Goal: Information Seeking & Learning: Learn about a topic

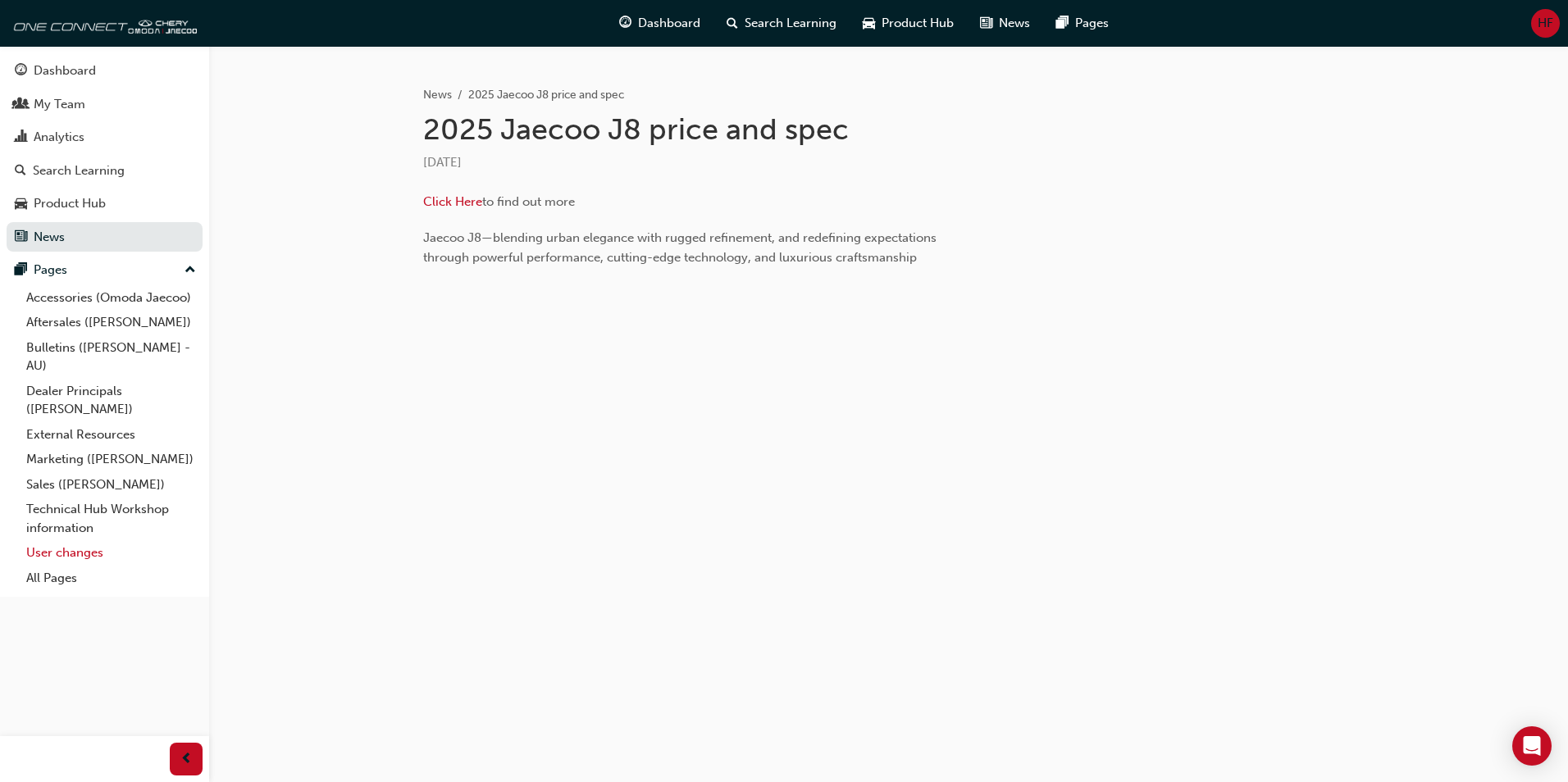
click at [77, 550] on link "User changes" at bounding box center [111, 553] width 183 height 25
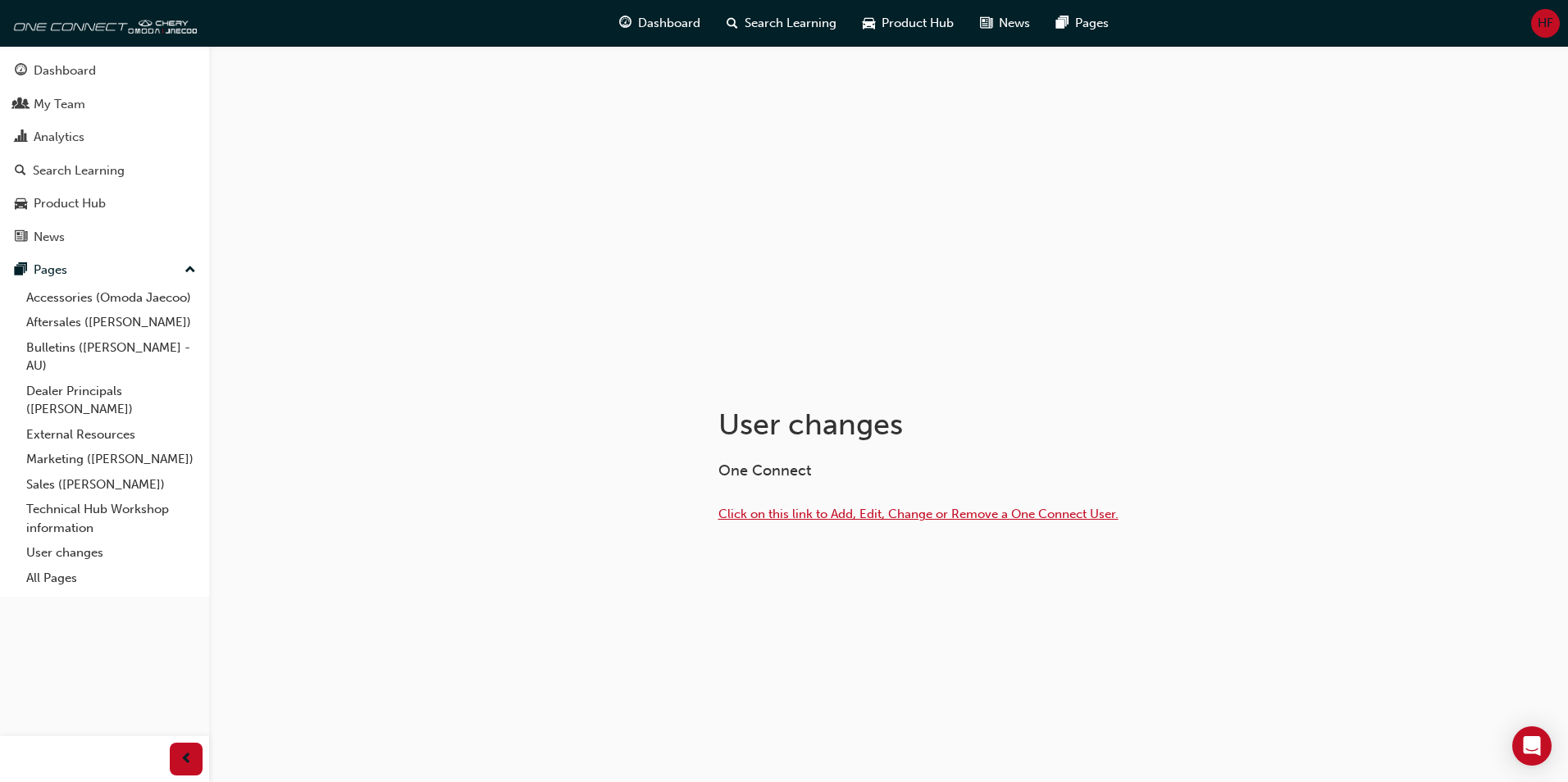
click at [840, 518] on span "Click on this link to Add, Edit, Change or Remove a One Connect User." at bounding box center [918, 514] width 400 height 15
click at [58, 212] on div "Product Hub" at bounding box center [69, 204] width 73 height 19
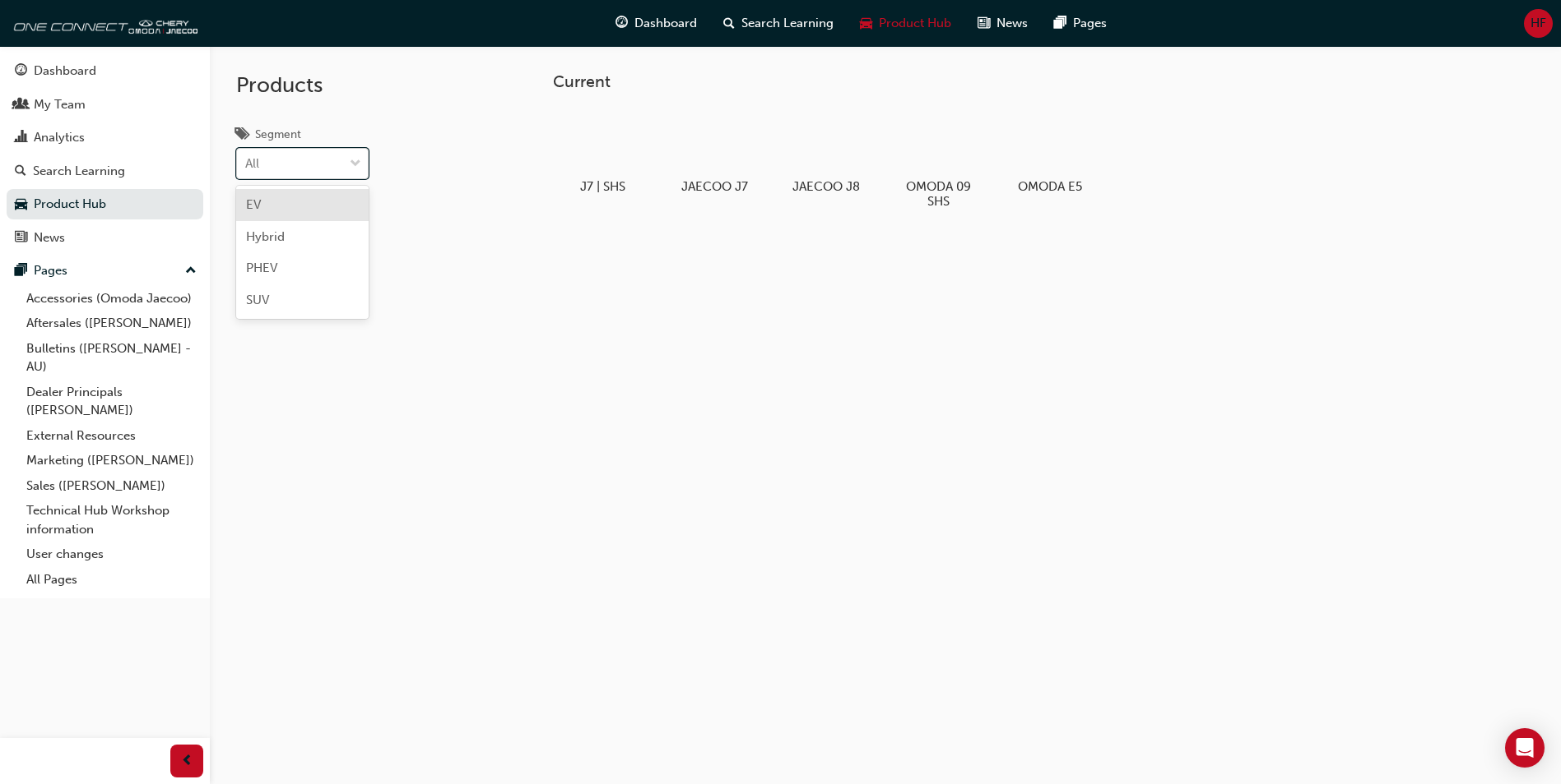
click at [282, 173] on div "All" at bounding box center [289, 164] width 106 height 29
click at [247, 170] on input "Segment option EV focused, 1 of 4. 4 results available. Use Up and Down to choo…" at bounding box center [246, 163] width 2 height 14
click at [708, 303] on div "Current J7 | SHS JAECOO J7 JAECOO J8 OMODA 09 SHS OMODA E5" at bounding box center [884, 438] width 1351 height 784
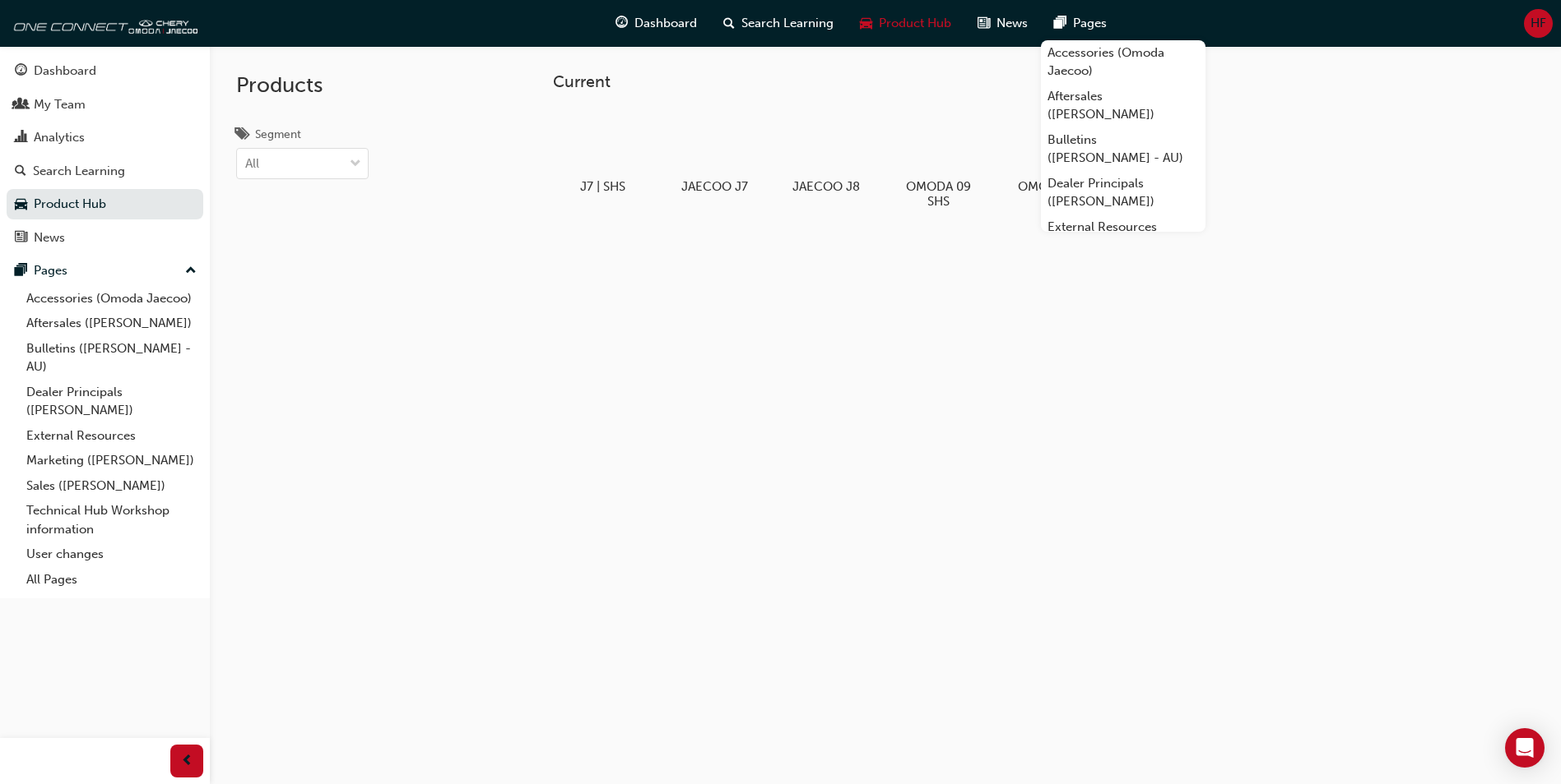
click at [1093, 32] on span "Pages" at bounding box center [1089, 24] width 33 height 19
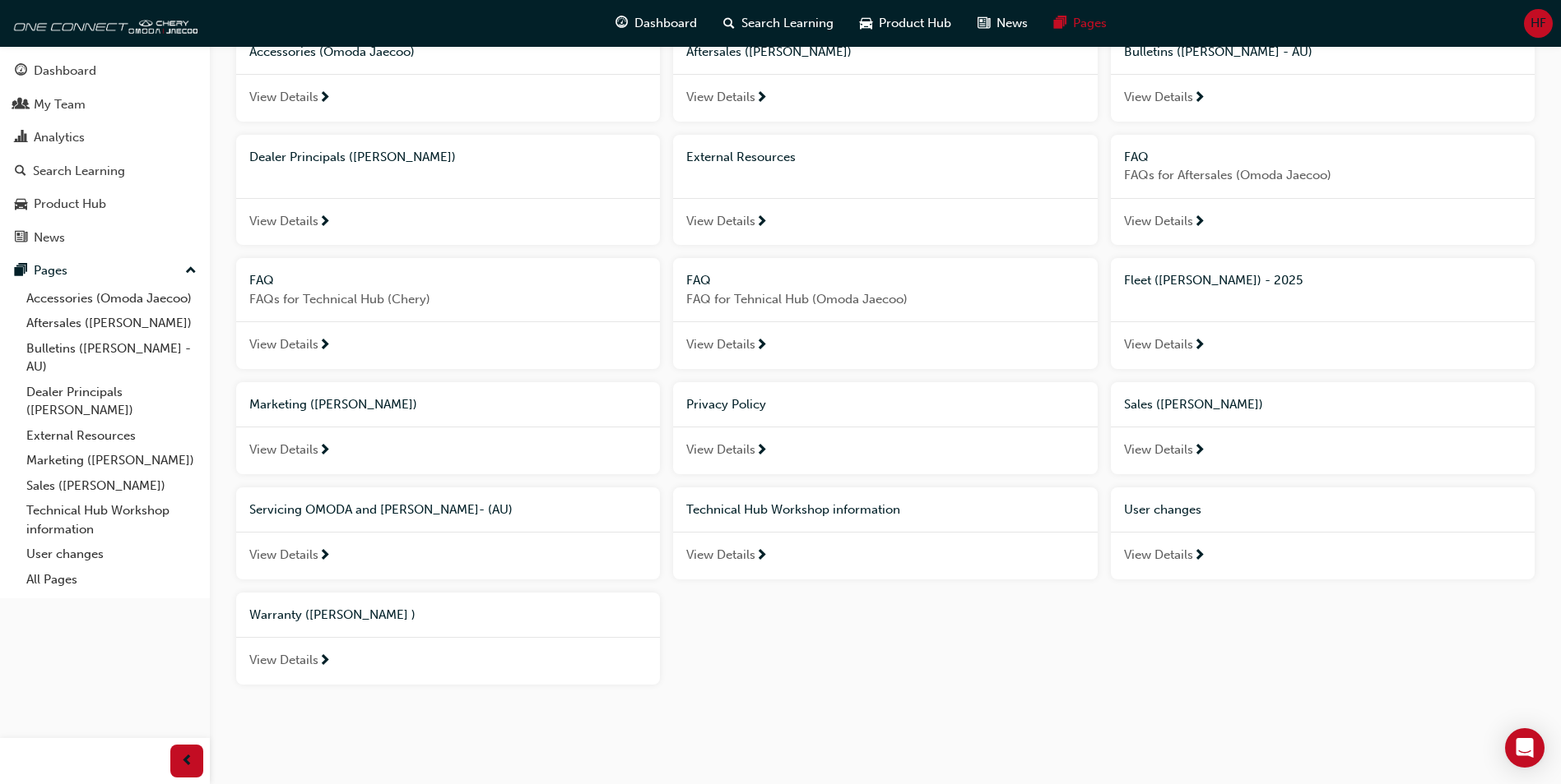
scroll to position [160, 0]
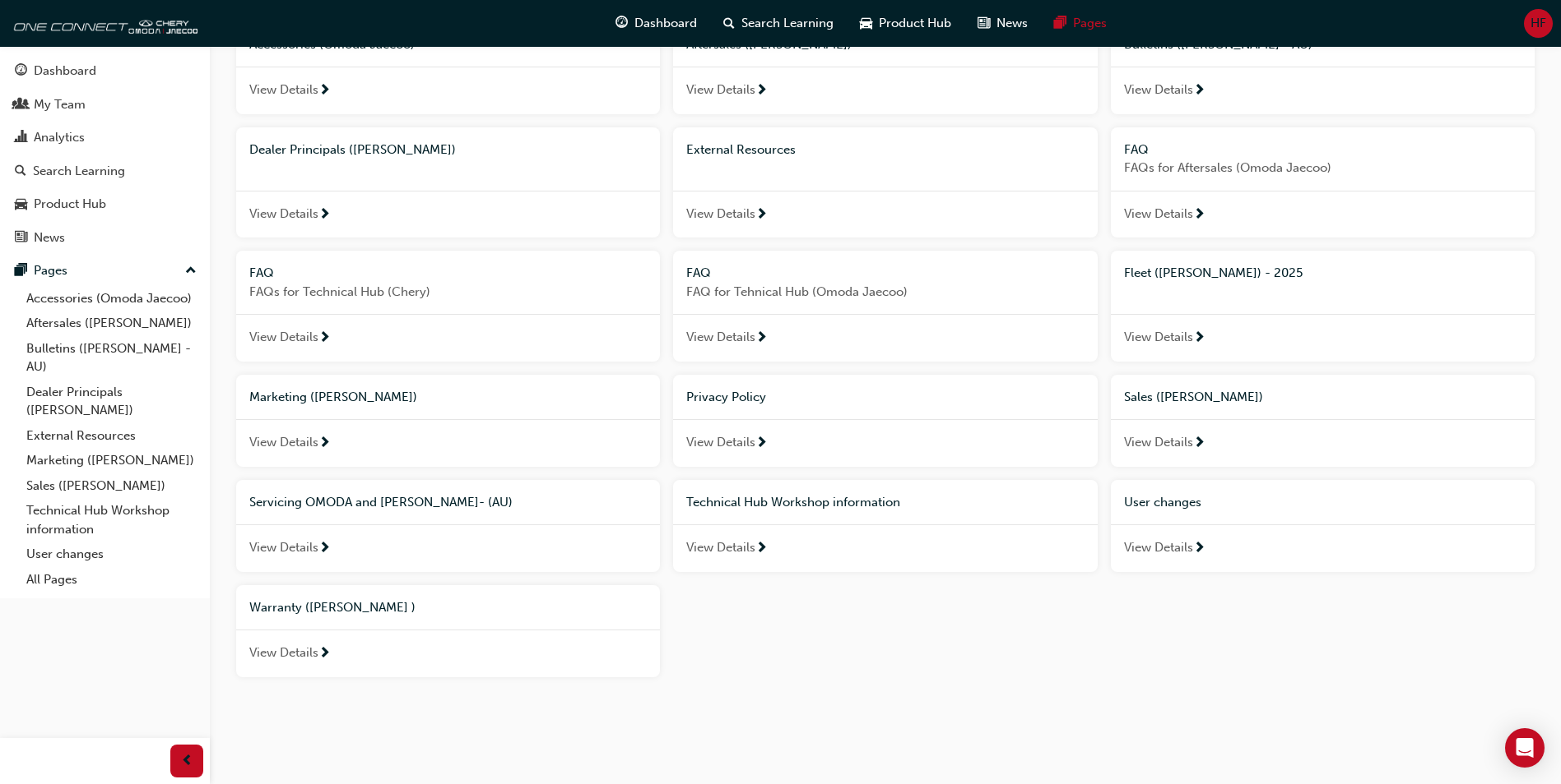
click at [375, 657] on div "View Details" at bounding box center [447, 653] width 423 height 47
